Goal: Task Accomplishment & Management: Complete application form

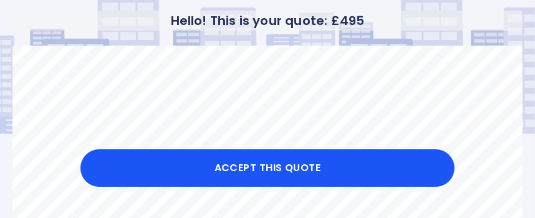
scroll to position [62, 0]
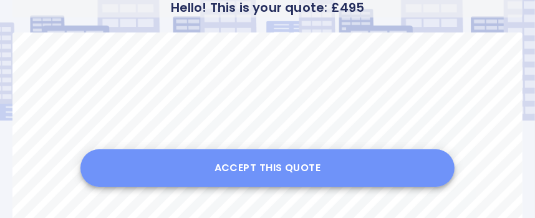
click at [273, 167] on button "Accept this Quote" at bounding box center [267, 167] width 374 height 37
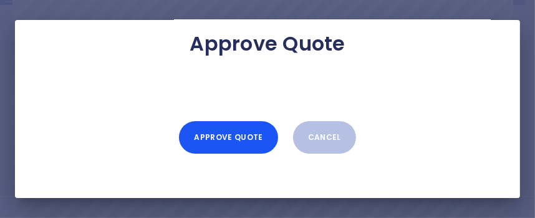
scroll to position [187, 0]
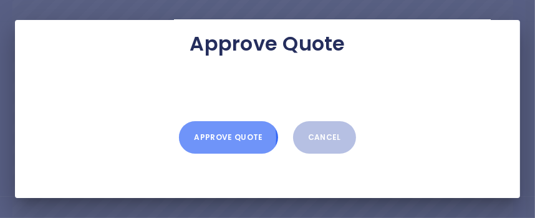
click at [215, 137] on button "Approve Quote" at bounding box center [228, 137] width 99 height 32
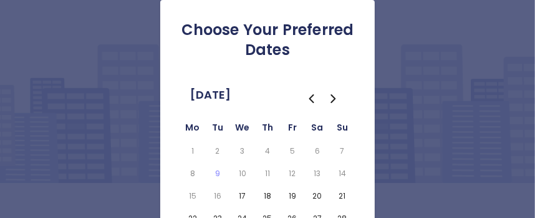
scroll to position [62, 0]
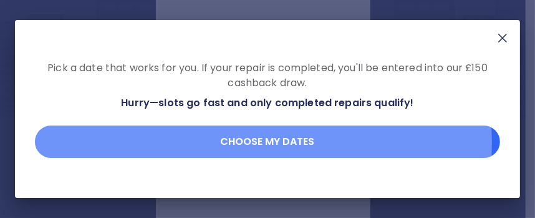
click at [260, 143] on button "Choose my dates" at bounding box center [267, 141] width 465 height 32
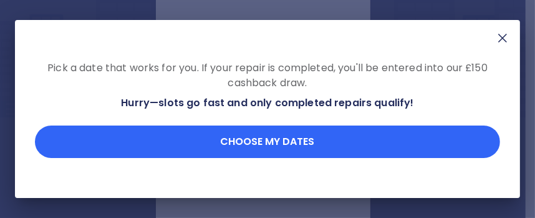
click at [254, 145] on button "Choose my dates" at bounding box center [267, 141] width 465 height 32
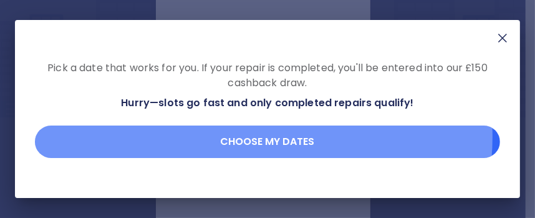
click at [248, 137] on button "Choose my dates" at bounding box center [267, 141] width 465 height 32
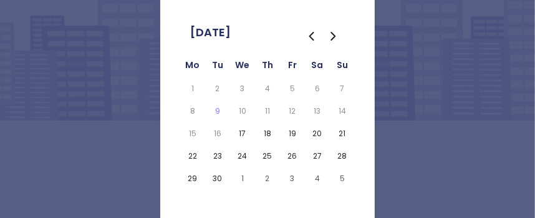
click at [218, 155] on button "23" at bounding box center [218, 155] width 20 height 17
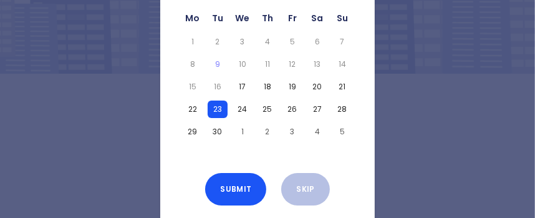
scroll to position [116, 0]
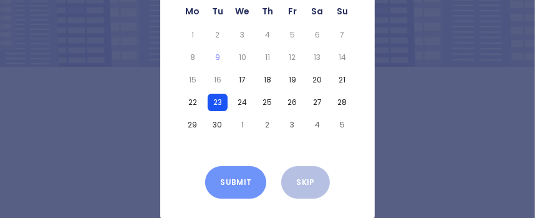
click at [233, 182] on button "Submit" at bounding box center [235, 182] width 61 height 32
